Goal: Communication & Community: Participate in discussion

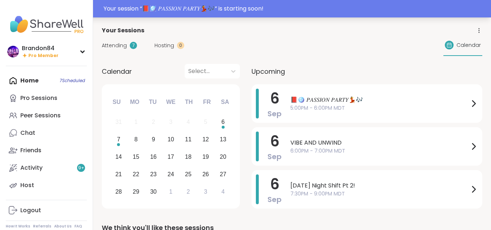
click at [272, 7] on div "Your session “ 📕🪩 𝑃𝐴𝑆𝑆𝐼𝑂𝑁 𝑃𝐴𝑅𝑇𝑌💃🎶 ” is starting soon!" at bounding box center [295, 8] width 383 height 9
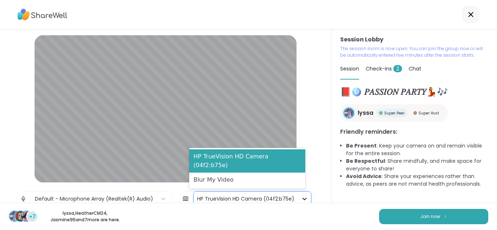
click at [301, 197] on icon at bounding box center [304, 198] width 7 height 7
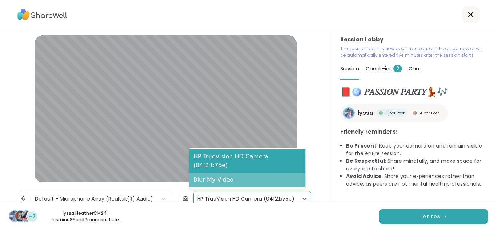
click at [247, 179] on div "Blur My Video" at bounding box center [247, 180] width 116 height 15
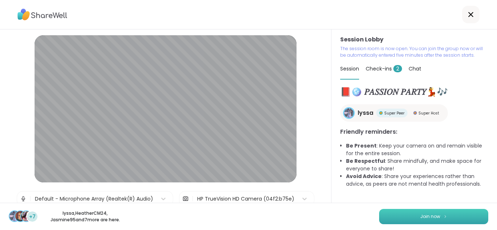
click at [420, 214] on span "Join now" at bounding box center [430, 217] width 20 height 7
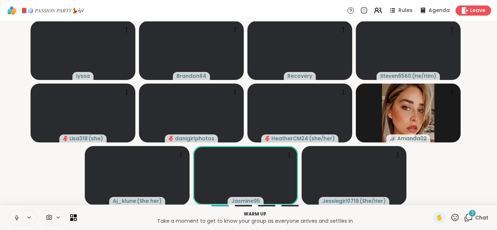
click at [15, 216] on icon at bounding box center [16, 218] width 7 height 7
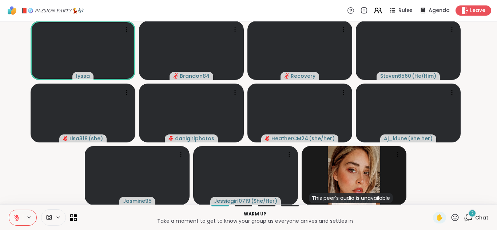
click at [469, 216] on div "2" at bounding box center [472, 214] width 8 height 8
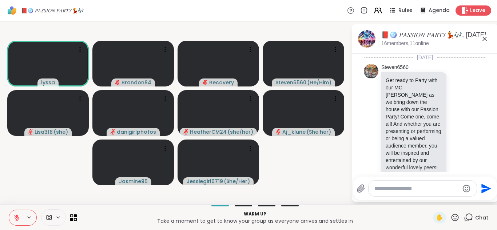
scroll to position [904, 0]
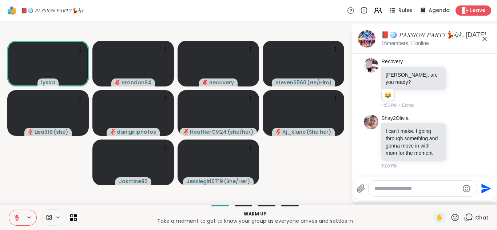
click at [16, 218] on icon at bounding box center [16, 218] width 7 height 7
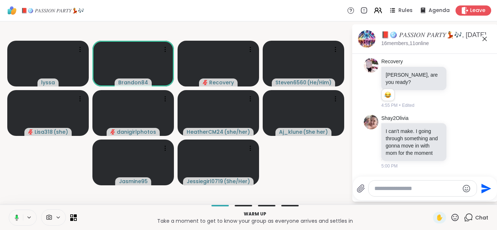
click at [16, 218] on rect at bounding box center [17, 217] width 2 height 3
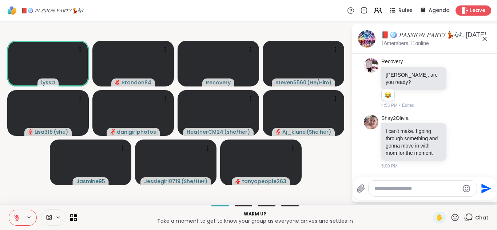
click at [51, 218] on icon at bounding box center [49, 217] width 5 height 5
click at [63, 181] on div "HP TrueVision HD Camera" at bounding box center [44, 191] width 79 height 25
click at [62, 187] on div "HP TrueVision HD Camera" at bounding box center [39, 192] width 48 height 10
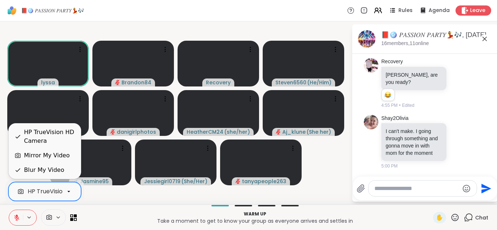
click at [14, 216] on icon at bounding box center [16, 218] width 7 height 7
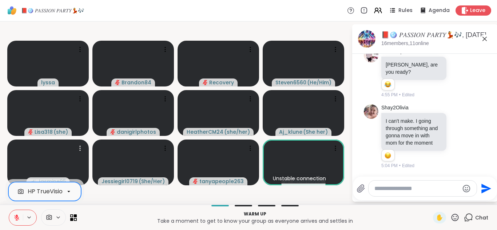
scroll to position [925, 0]
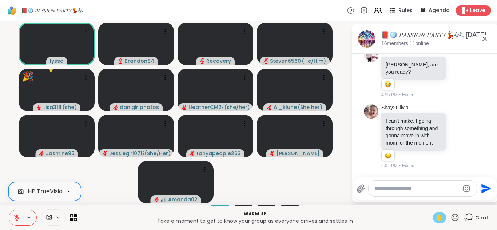
click at [436, 218] on span "✋" at bounding box center [439, 218] width 7 height 9
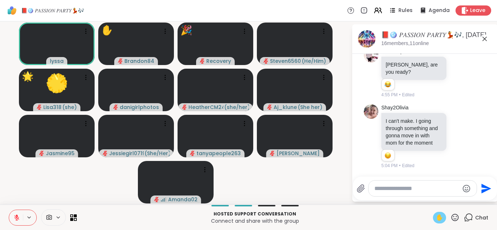
click at [436, 218] on span "✋" at bounding box center [439, 218] width 7 height 9
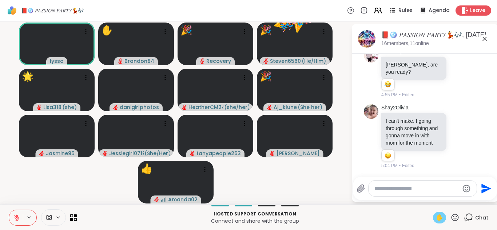
click at [436, 218] on span "✋" at bounding box center [439, 218] width 7 height 9
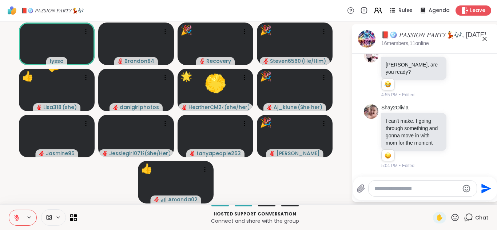
click at [451, 219] on icon at bounding box center [454, 217] width 7 height 7
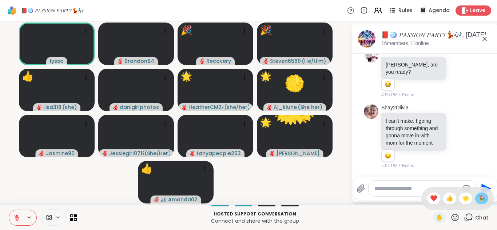
click at [478, 201] on span "🎉" at bounding box center [481, 198] width 7 height 9
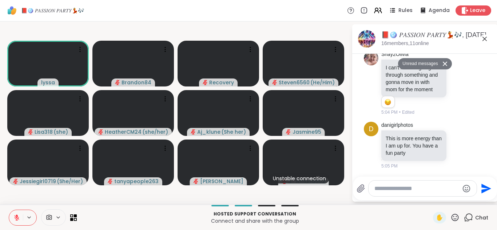
scroll to position [979, 0]
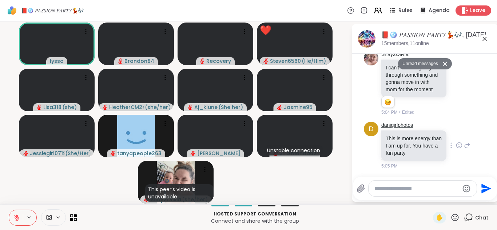
click at [390, 126] on link "danigirlphotos" at bounding box center [397, 125] width 32 height 7
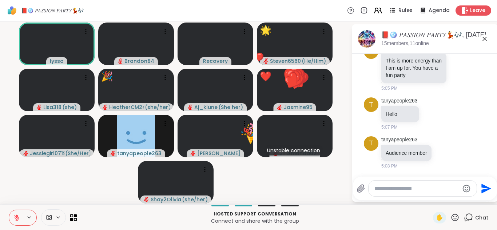
scroll to position [1039, 0]
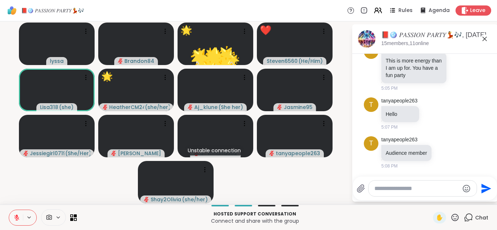
click at [388, 190] on textarea "Type your message" at bounding box center [416, 188] width 85 height 7
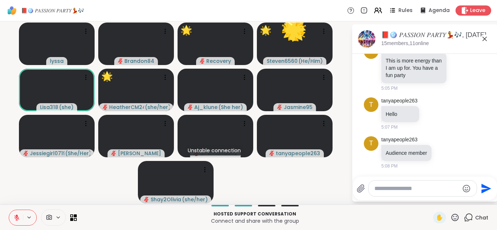
type textarea "*"
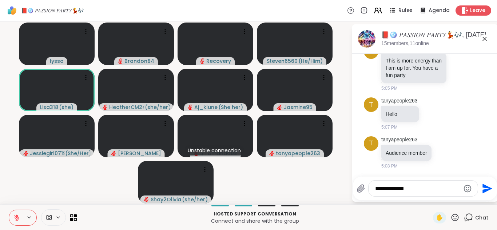
click at [464, 188] on icon "Emoji picker" at bounding box center [467, 188] width 9 height 9
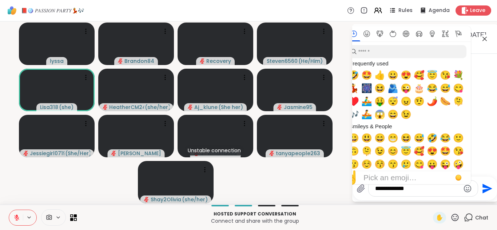
click at [463, 186] on icon "Emoji picker" at bounding box center [467, 188] width 9 height 9
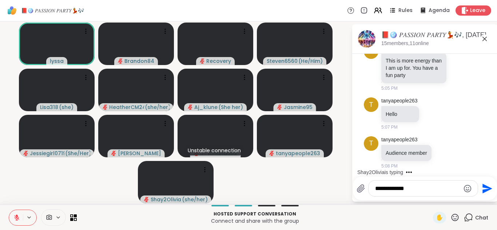
click at [463, 186] on icon "Emoji picker" at bounding box center [467, 188] width 9 height 9
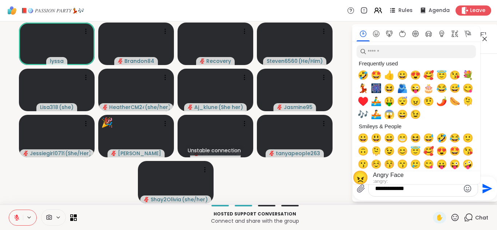
click at [416, 102] on span "😠" at bounding box center [415, 101] width 11 height 10
type textarea "**********"
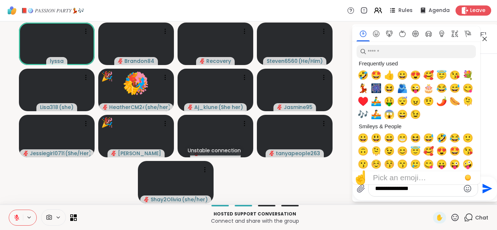
click at [483, 187] on icon "Send" at bounding box center [487, 189] width 10 height 10
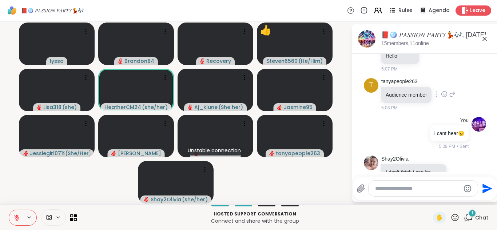
scroll to position [1131, 0]
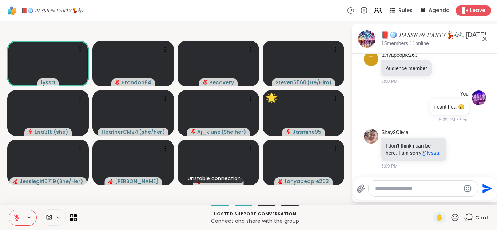
click at [55, 215] on icon at bounding box center [58, 218] width 6 height 6
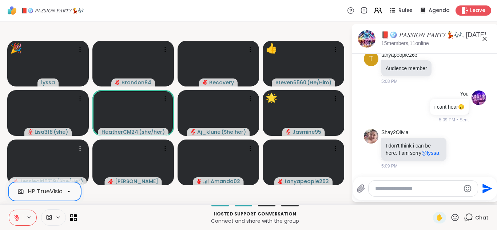
click at [43, 186] on div "HP TrueVision HD Camera" at bounding box center [44, 191] width 73 height 19
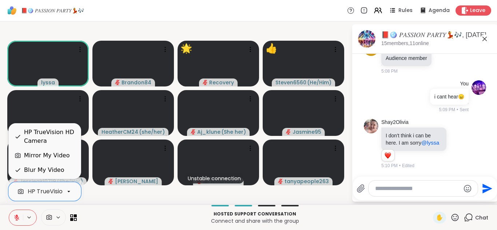
scroll to position [1141, 0]
click at [167, 20] on div "📕🪩 𝑃𝐴𝑆𝑆𝐼𝑂𝑁 𝑃𝐴𝑅𝑇𝑌💃🎶 Rules Agenda Leave" at bounding box center [248, 10] width 497 height 21
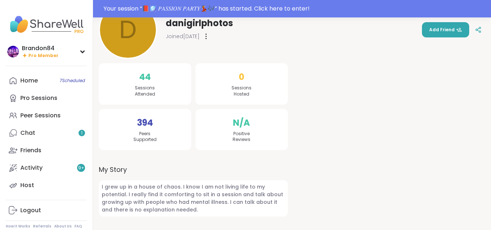
scroll to position [154, 0]
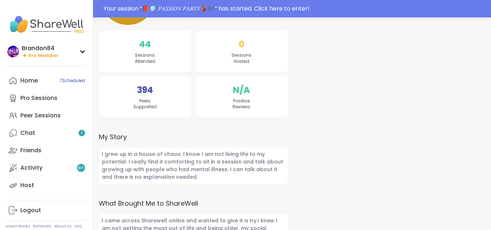
drag, startPoint x: 494, startPoint y: 37, endPoint x: 486, endPoint y: 109, distance: 72.8
click at [486, 109] on html "Your session “ 📕🪩 𝑃𝐴𝑆𝑆𝐼𝑂𝑁 𝑃𝐴𝑅𝑇𝑌💃🎶 ” has started. Click here to enter! Brandon84…" at bounding box center [245, 101] width 491 height 474
